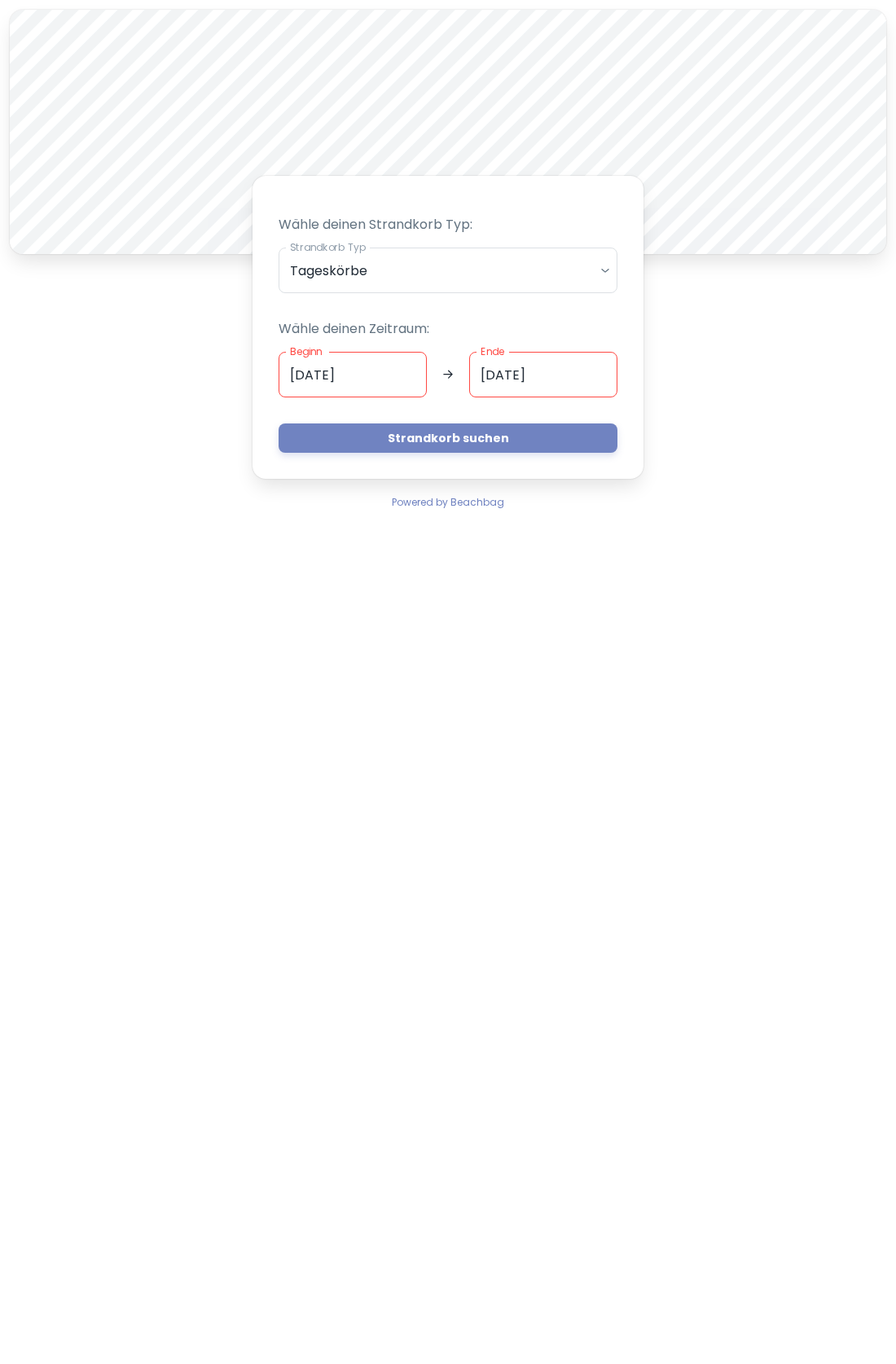
click at [376, 368] on input "[DATE]" at bounding box center [352, 375] width 148 height 46
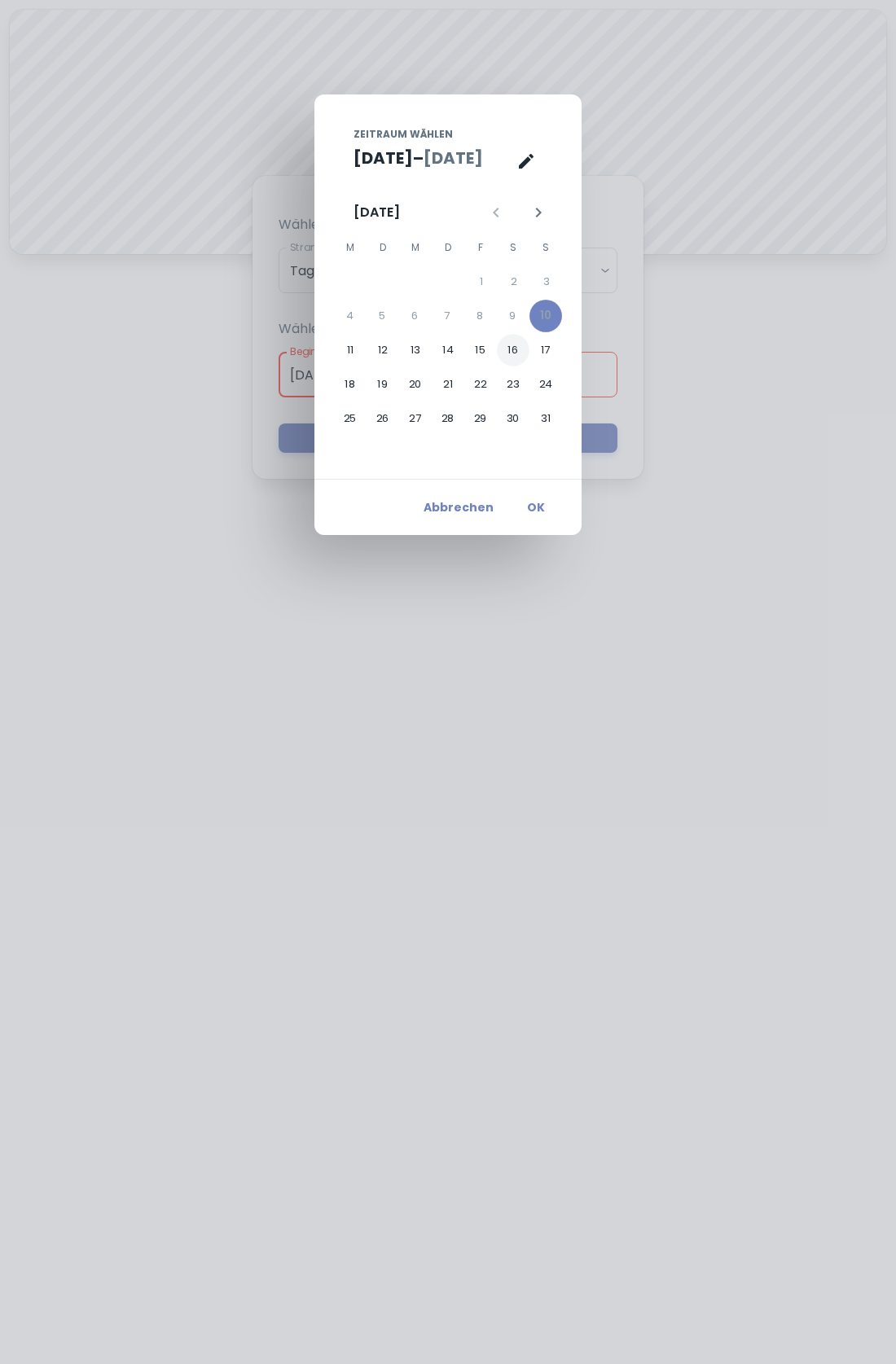
click at [519, 352] on button "16" at bounding box center [513, 350] width 32 height 32
type input "[DATE]"
click at [484, 382] on button "22" at bounding box center [480, 384] width 32 height 32
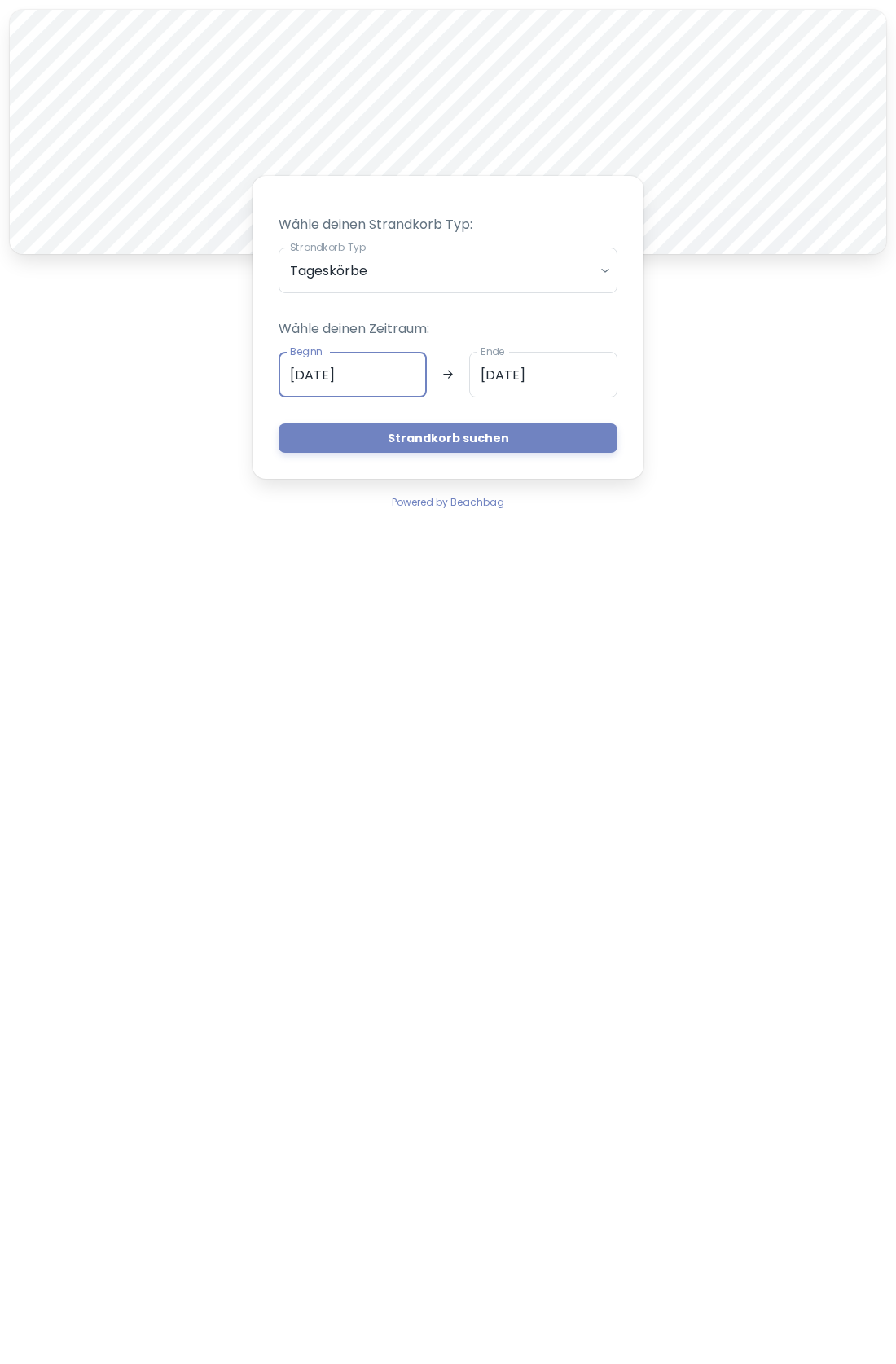
click at [549, 371] on input "[DATE]" at bounding box center [543, 375] width 148 height 46
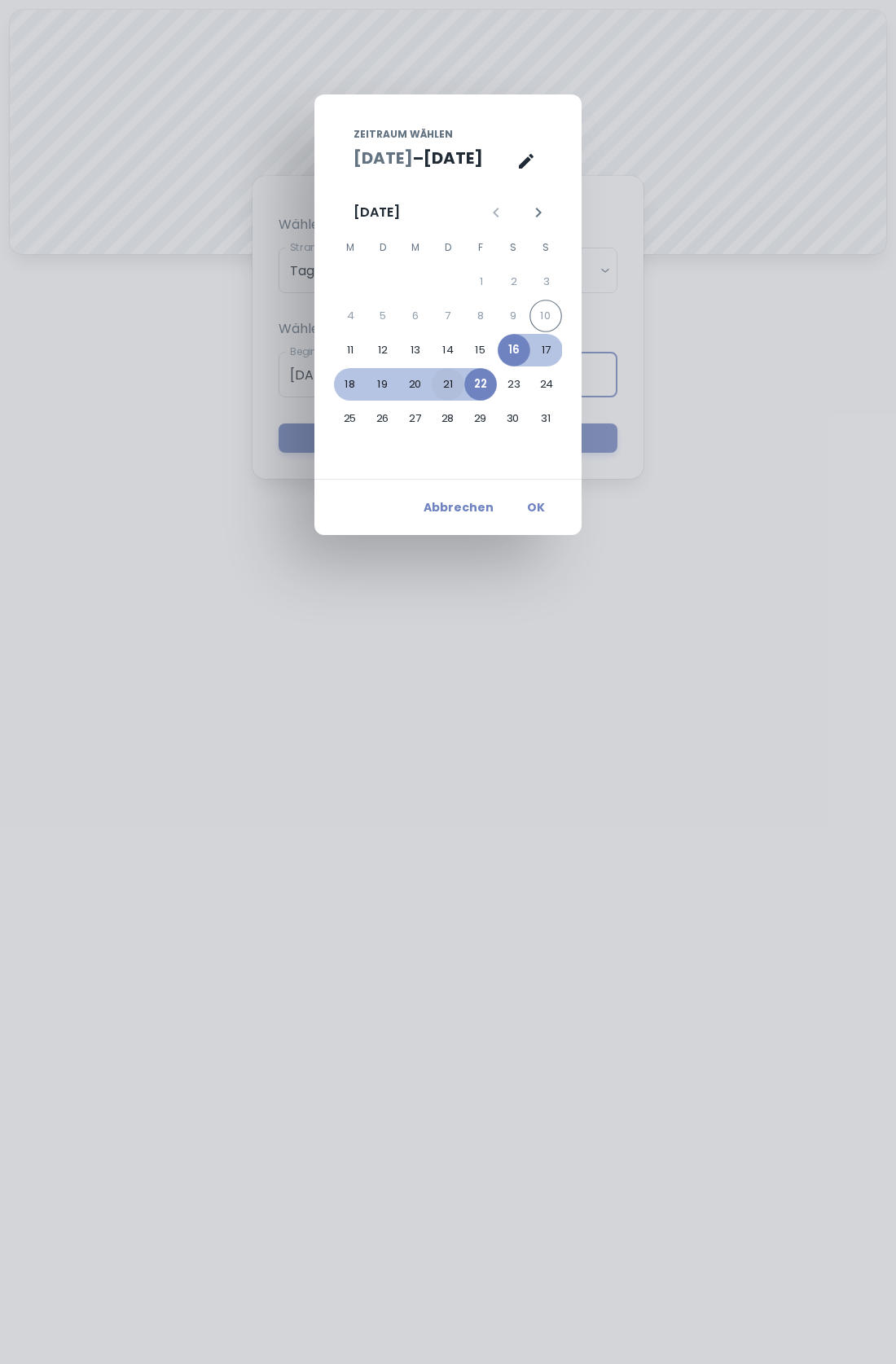
click at [453, 376] on button "21" at bounding box center [447, 384] width 32 height 32
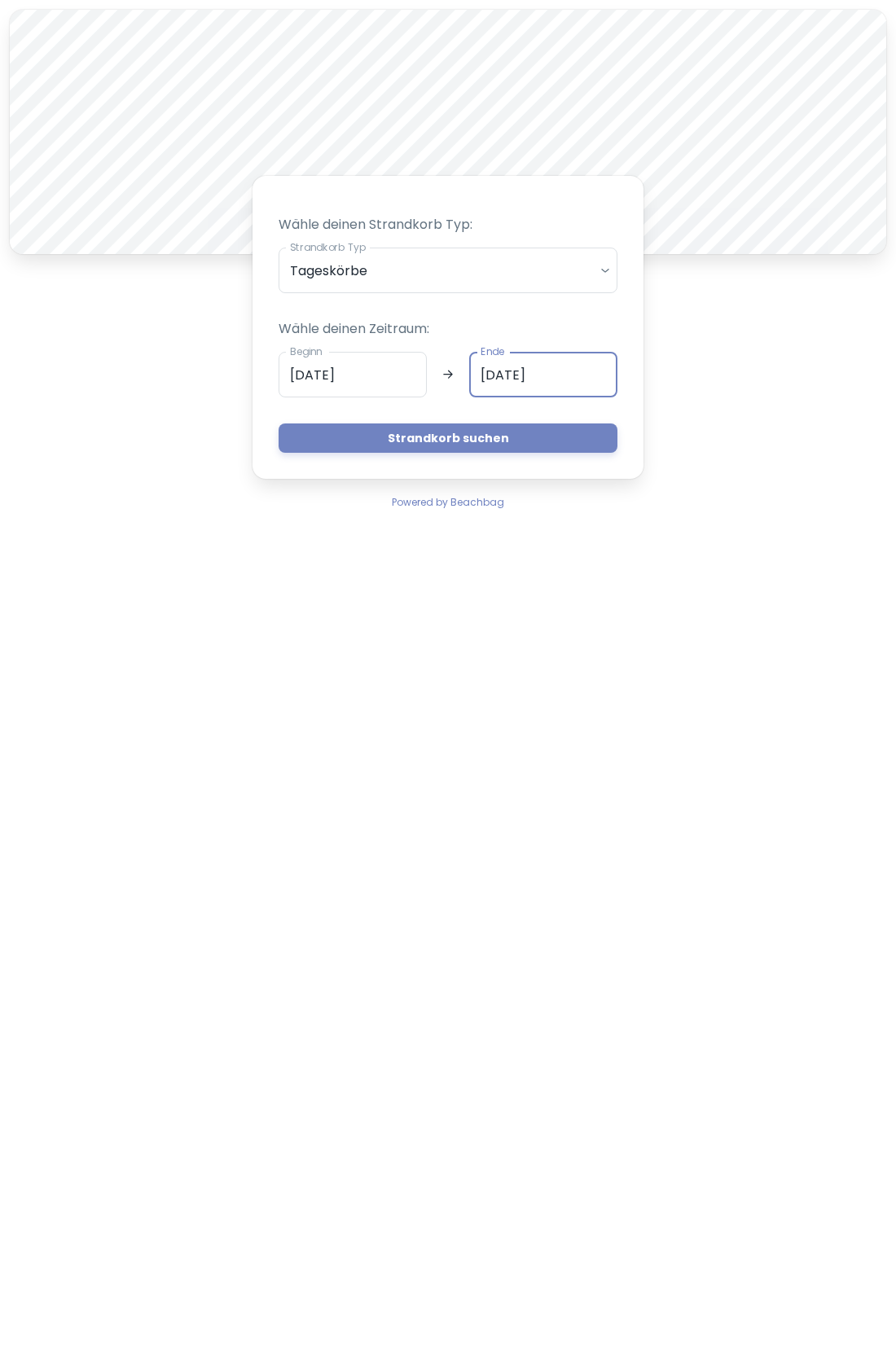
type input "[DATE]"
click at [470, 430] on button "Strandkorb suchen" at bounding box center [447, 438] width 339 height 29
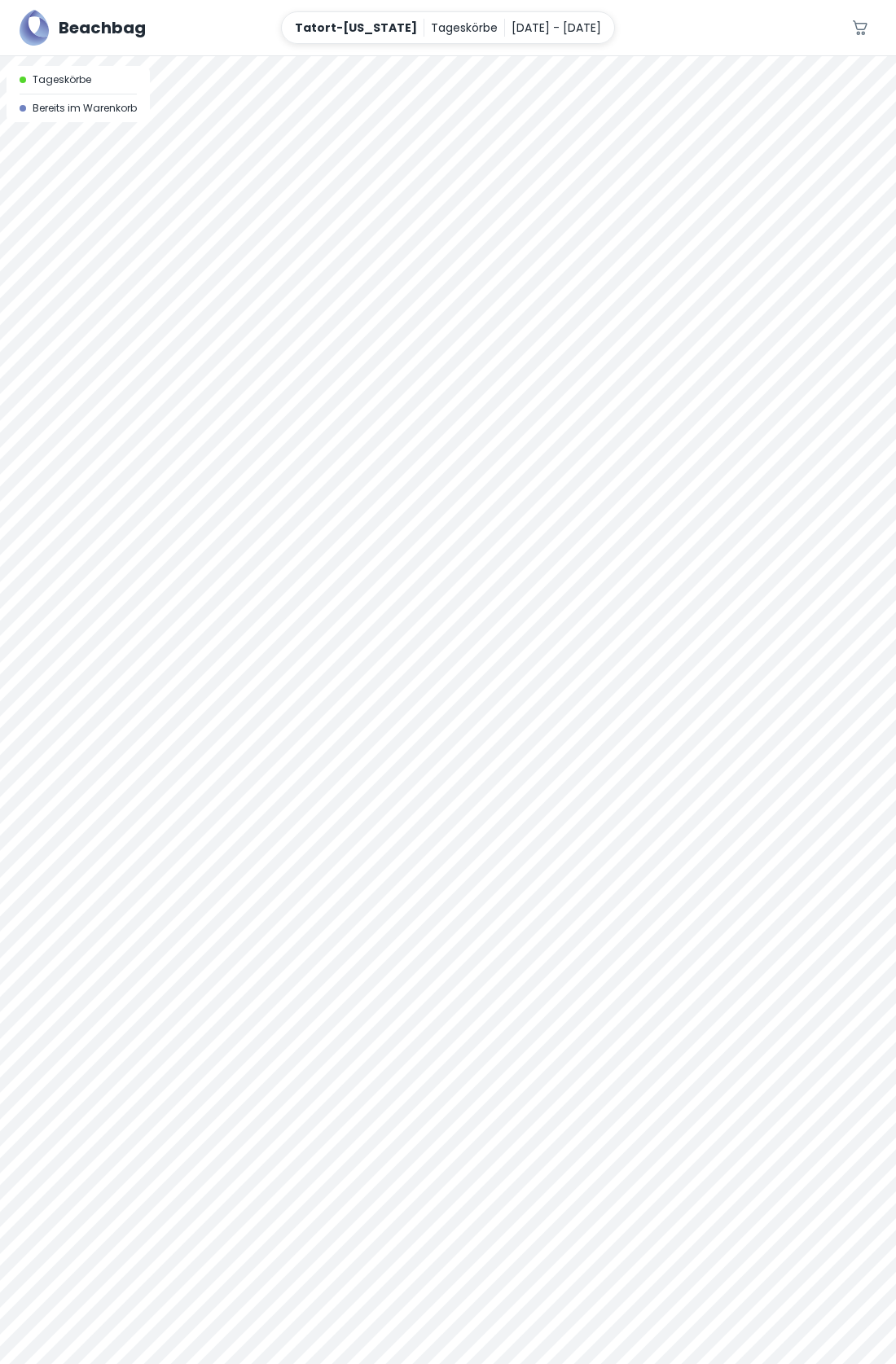
click at [525, 406] on div at bounding box center [448, 709] width 896 height 1308
click at [559, 372] on div at bounding box center [448, 709] width 896 height 1308
click at [517, 56] on div at bounding box center [448, 56] width 896 height 0
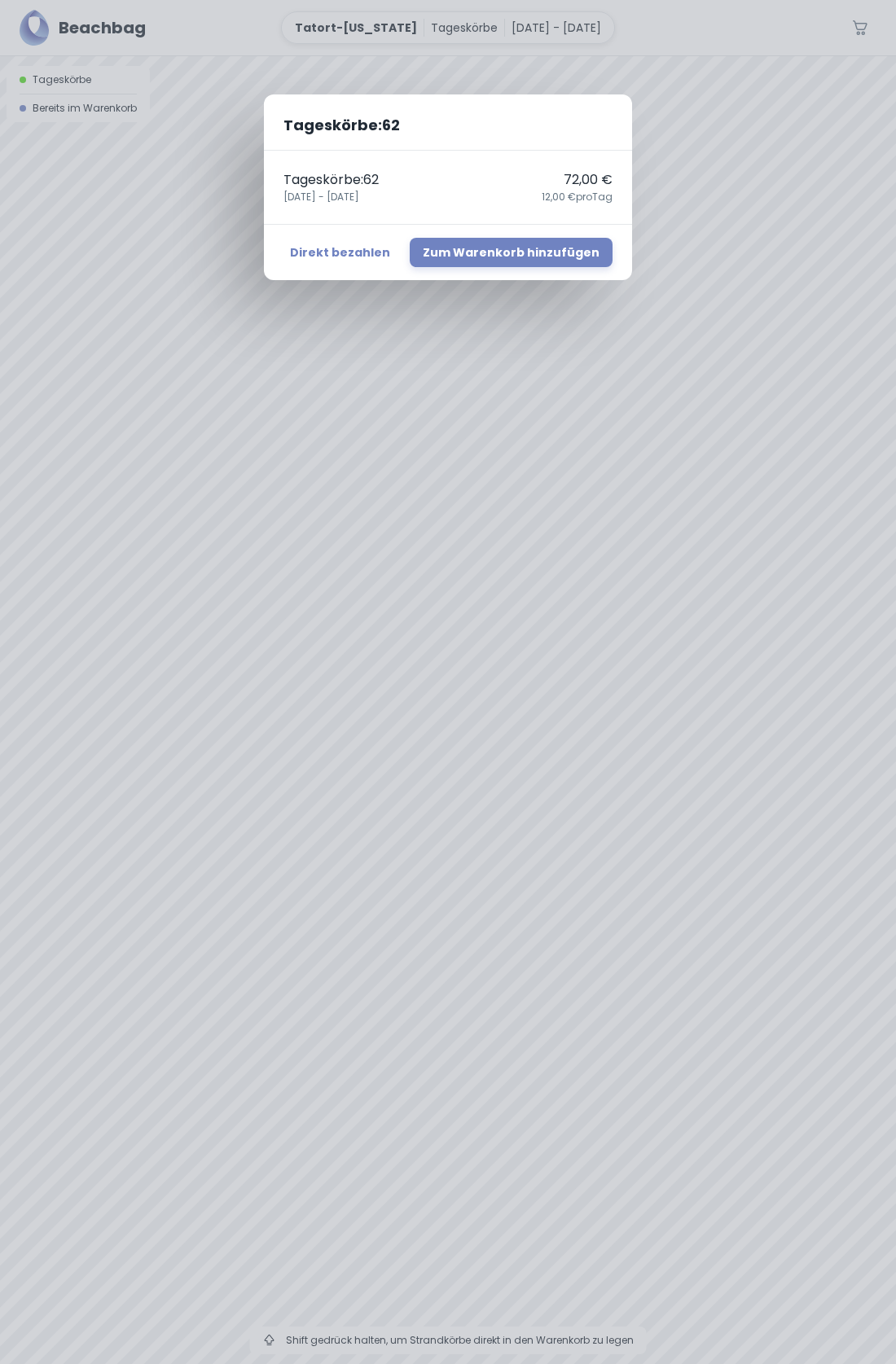
click at [361, 245] on button "Direkt bezahlen" at bounding box center [340, 252] width 113 height 29
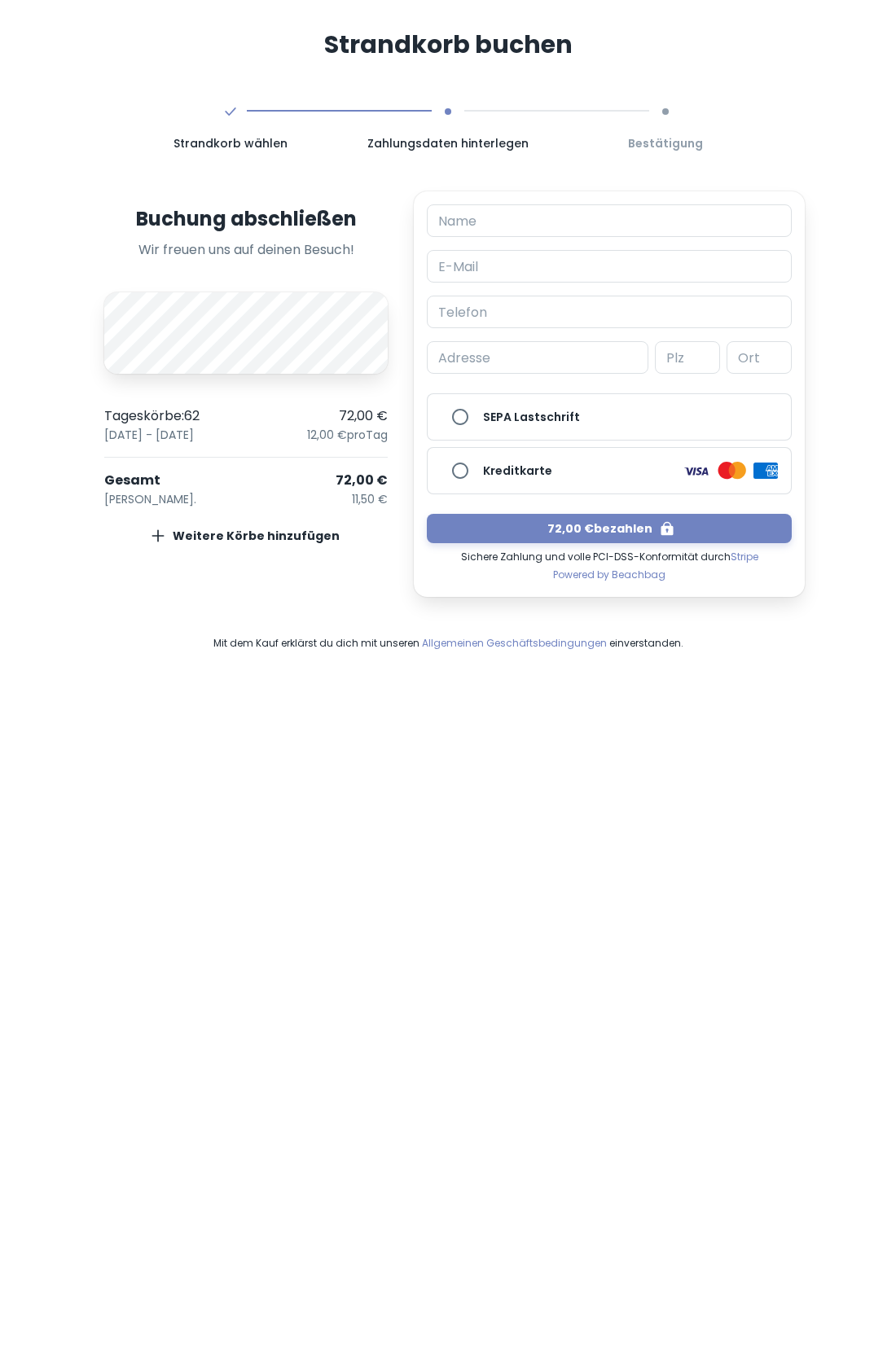
click at [590, 218] on input "Name" at bounding box center [609, 220] width 365 height 32
type input "[PERSON_NAME]"
click at [550, 255] on input "E-Mail" at bounding box center [609, 266] width 365 height 32
type input "[EMAIL_ADDRESS][DOMAIN_NAME]"
click at [550, 307] on input "Telefon" at bounding box center [609, 311] width 365 height 32
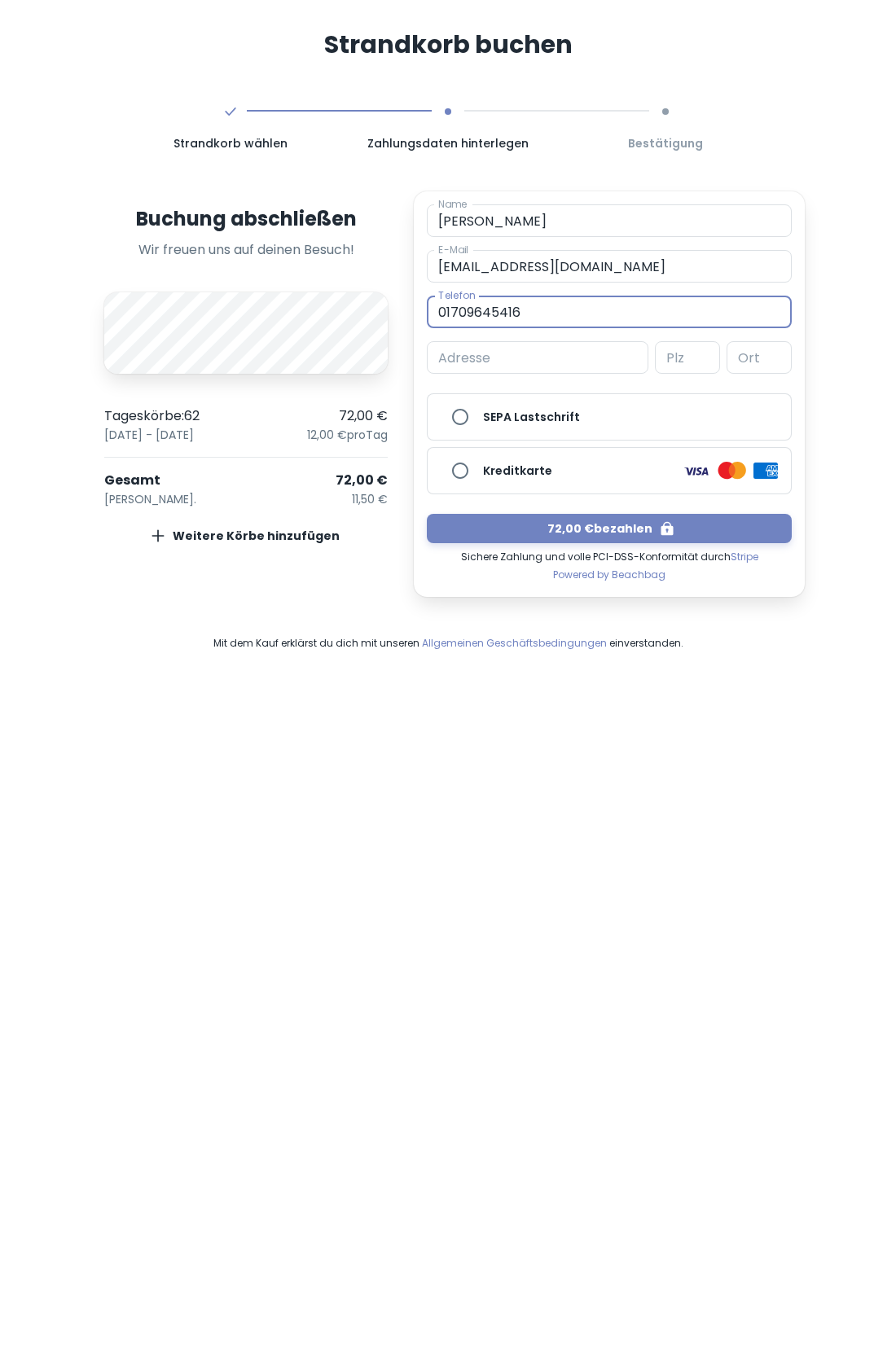
type input "01709645416"
click at [551, 351] on input "Adresse" at bounding box center [537, 357] width 222 height 32
type input "[STREET_ADDRESS]"
click at [689, 360] on input "Plz" at bounding box center [687, 357] width 65 height 32
type input "86316"
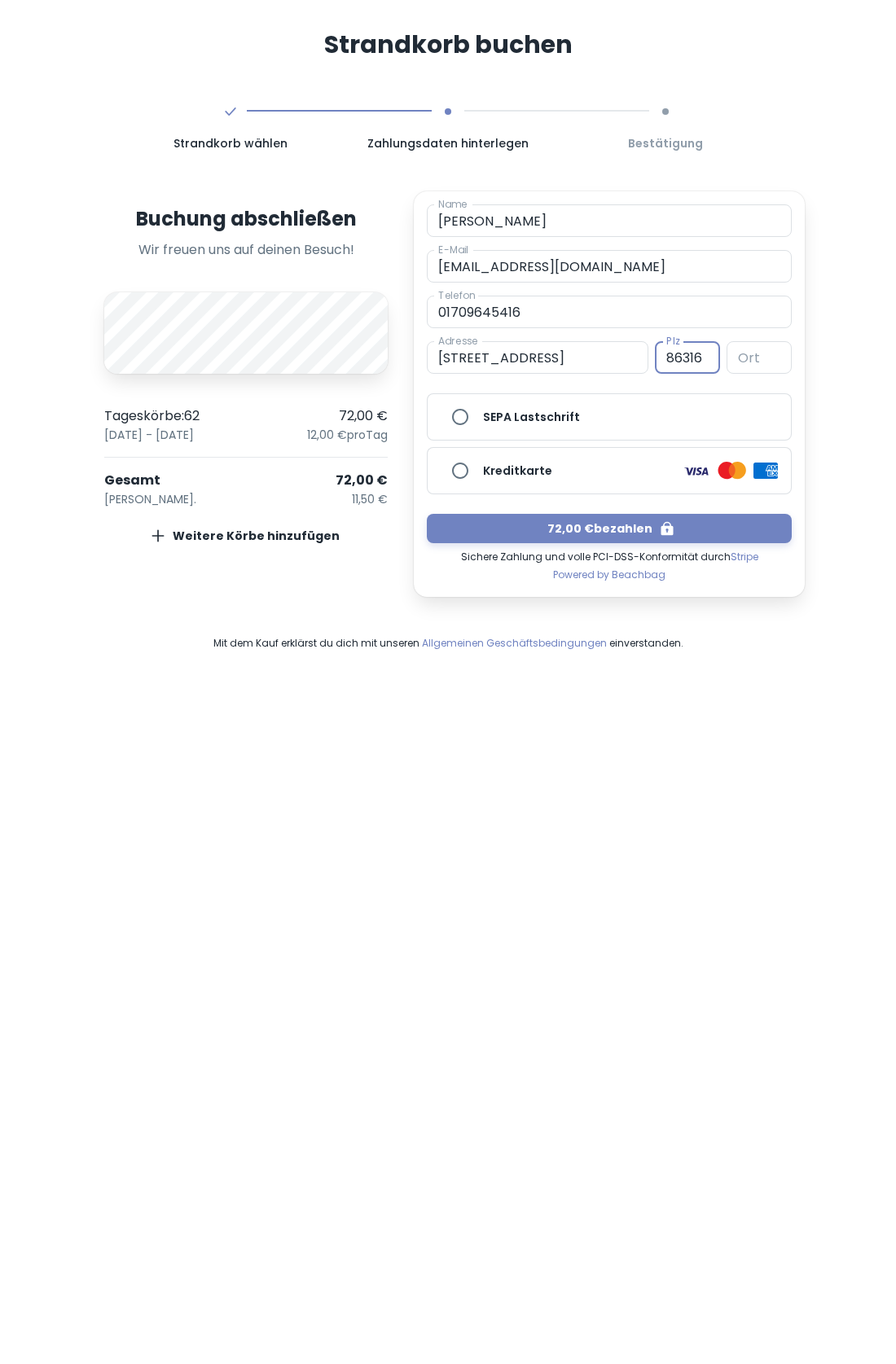
click at [761, 356] on input "Ort" at bounding box center [759, 357] width 65 height 32
type input "[PERSON_NAME]"
click at [462, 462] on input "Kreditkarte" at bounding box center [460, 470] width 32 height 32
radio input "true"
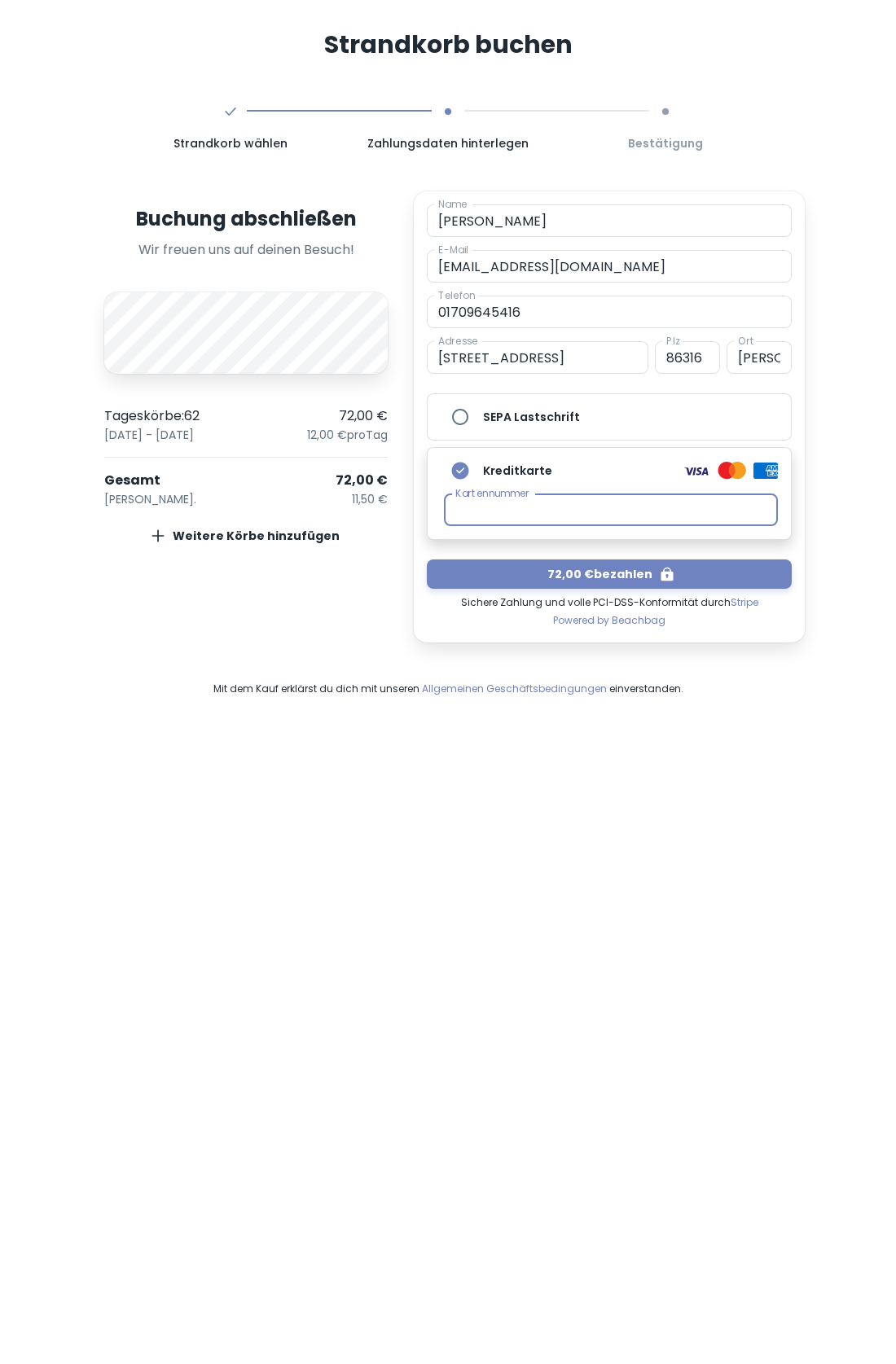
click at [603, 573] on button "72,00 € bezahlen" at bounding box center [609, 574] width 365 height 29
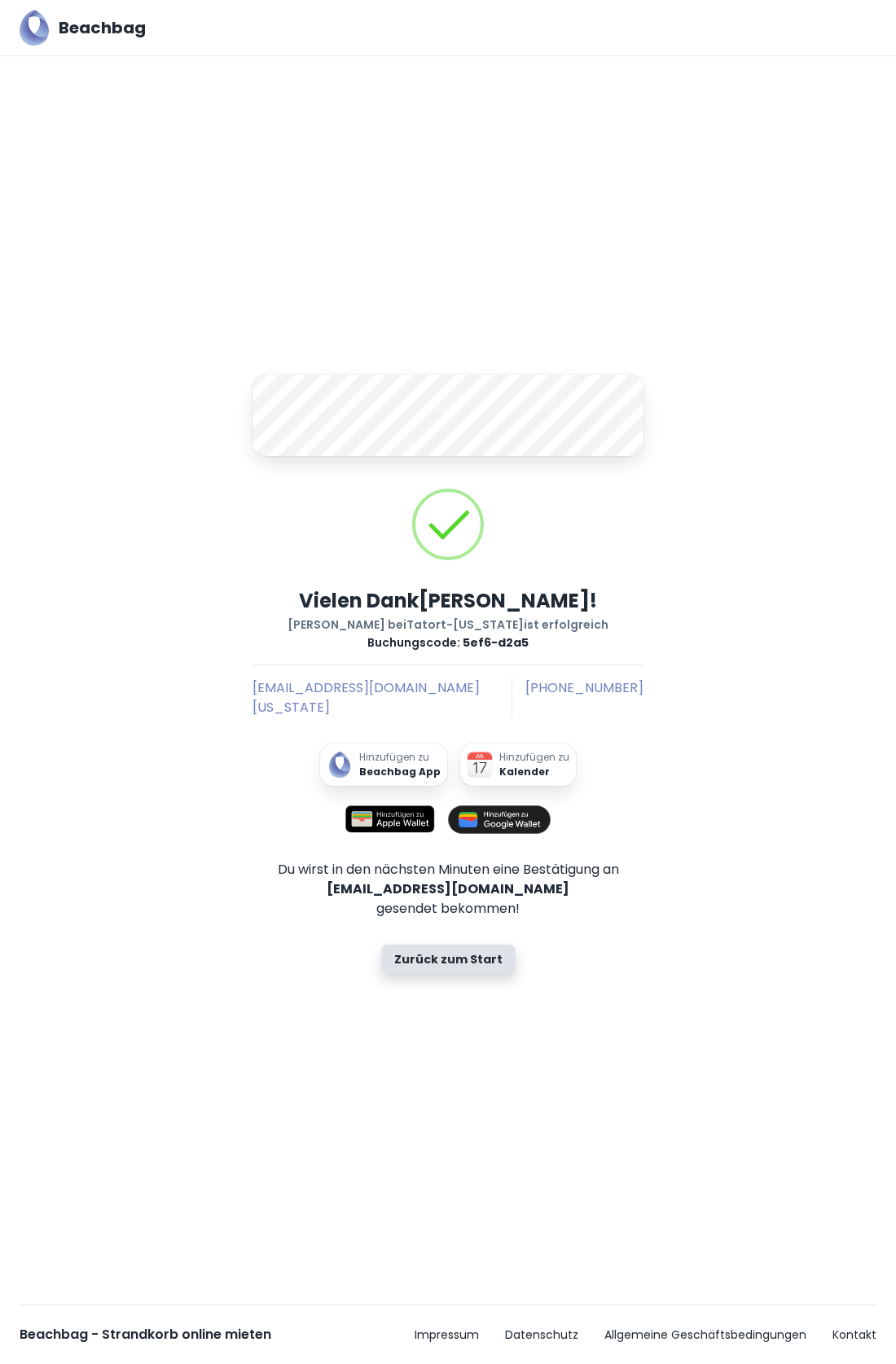
click at [765, 589] on div "A Vielen Dank [PERSON_NAME] ! Deine Buchung bei Tatort-[US_STATE] ist erfolgrei…" at bounding box center [448, 670] width 896 height 1229
